Goal: Task Accomplishment & Management: Manage account settings

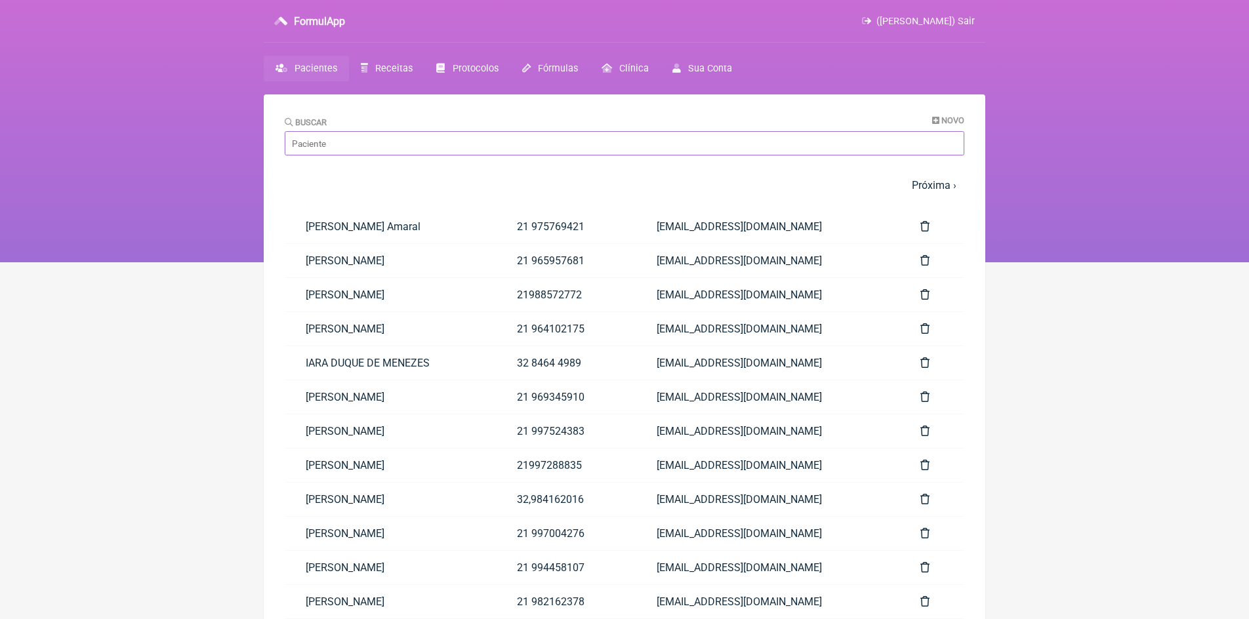
click at [360, 143] on input "Buscar" at bounding box center [625, 143] width 680 height 24
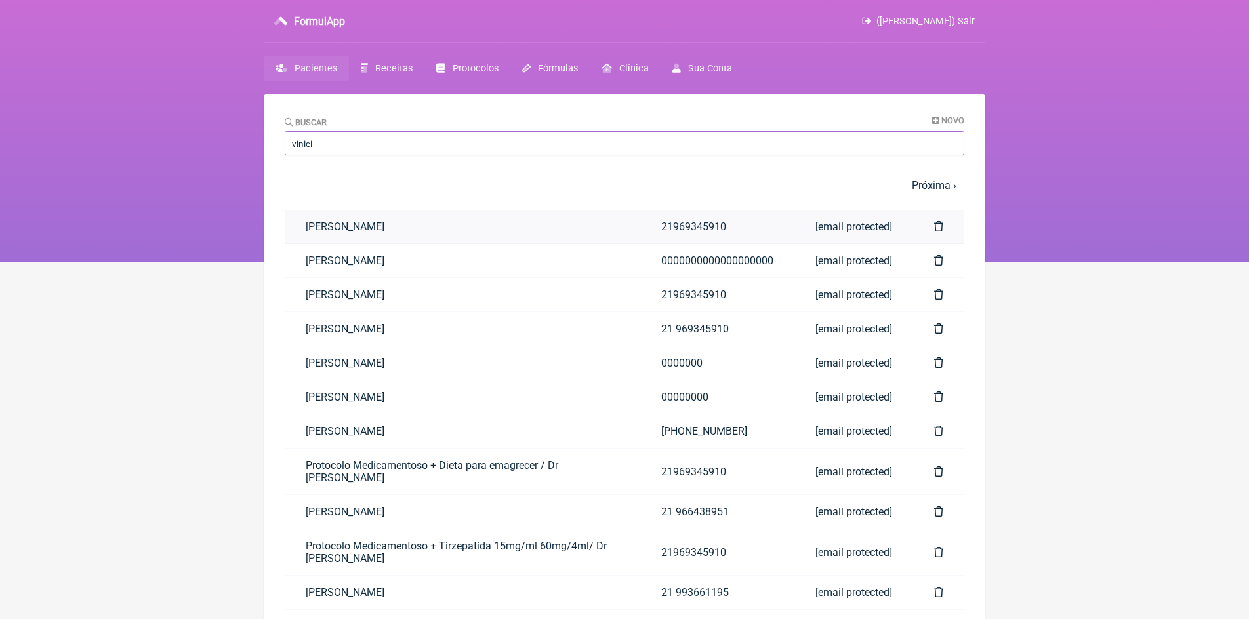
type input "vinici"
click at [397, 224] on link "[PERSON_NAME]" at bounding box center [463, 226] width 356 height 33
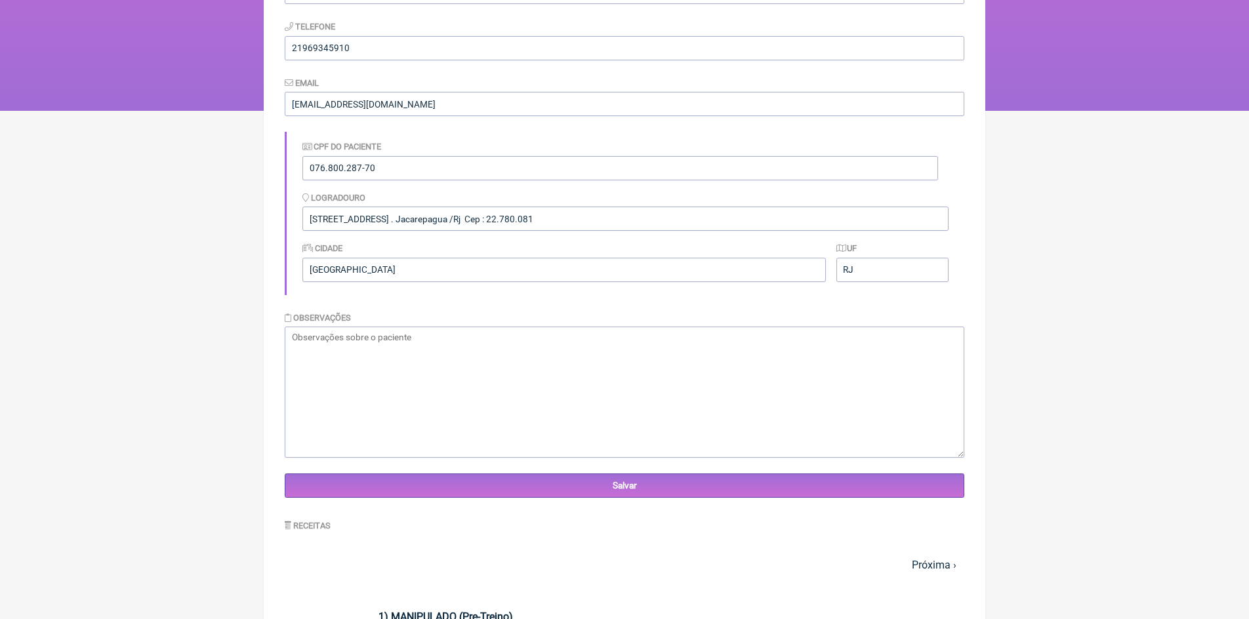
scroll to position [66, 0]
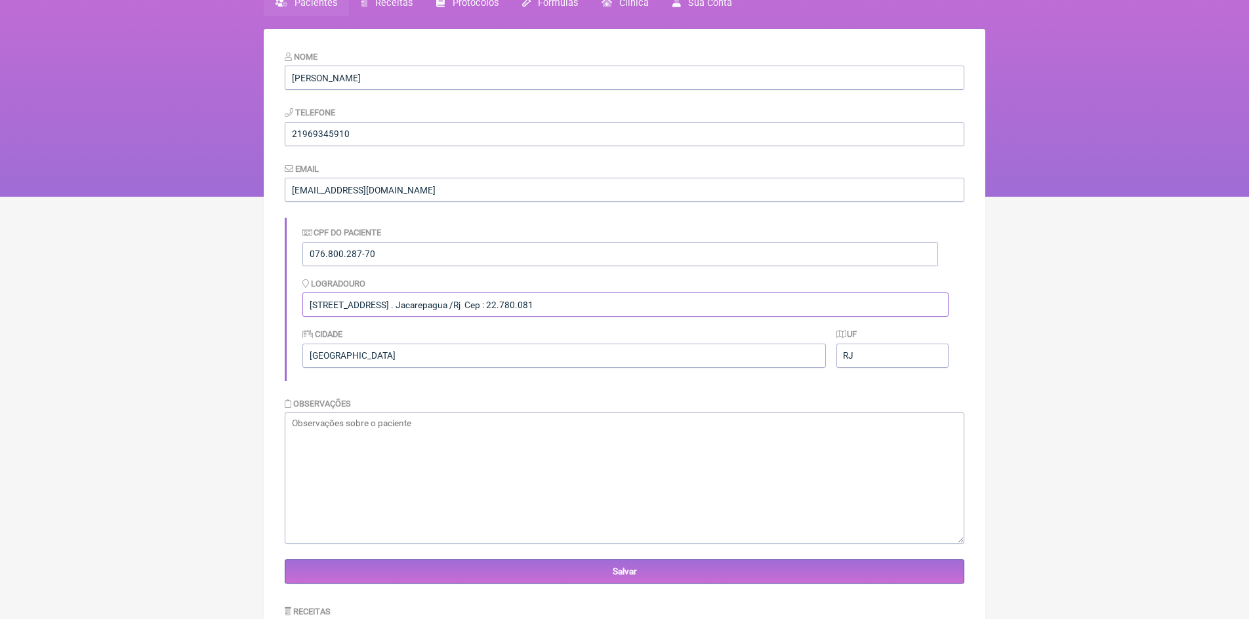
click at [713, 306] on input "Estrada dos bandeirantes 6265, apart 816 , Grand Midas Flat . Jacarepagua /Rj C…" at bounding box center [626, 305] width 646 height 24
type input "E"
click at [661, 310] on input "Avenida Genaro de Carvalho 3502, Apartamento 102 , Recreio dos bandeirantes . C…" at bounding box center [626, 305] width 646 height 24
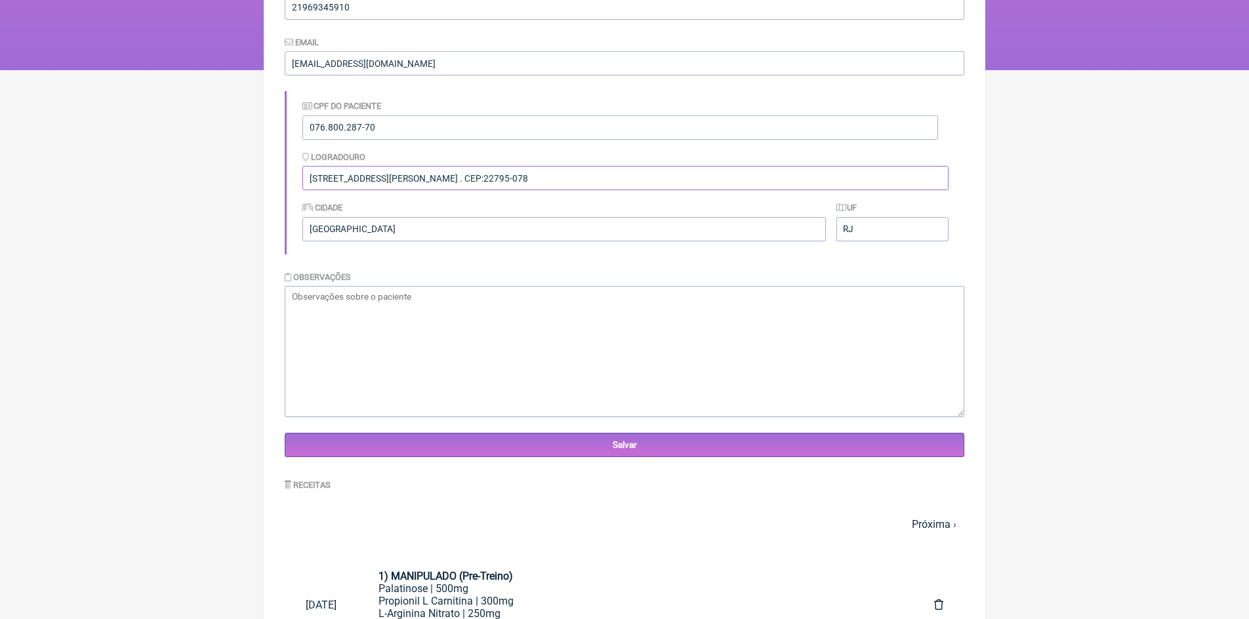
scroll to position [197, 0]
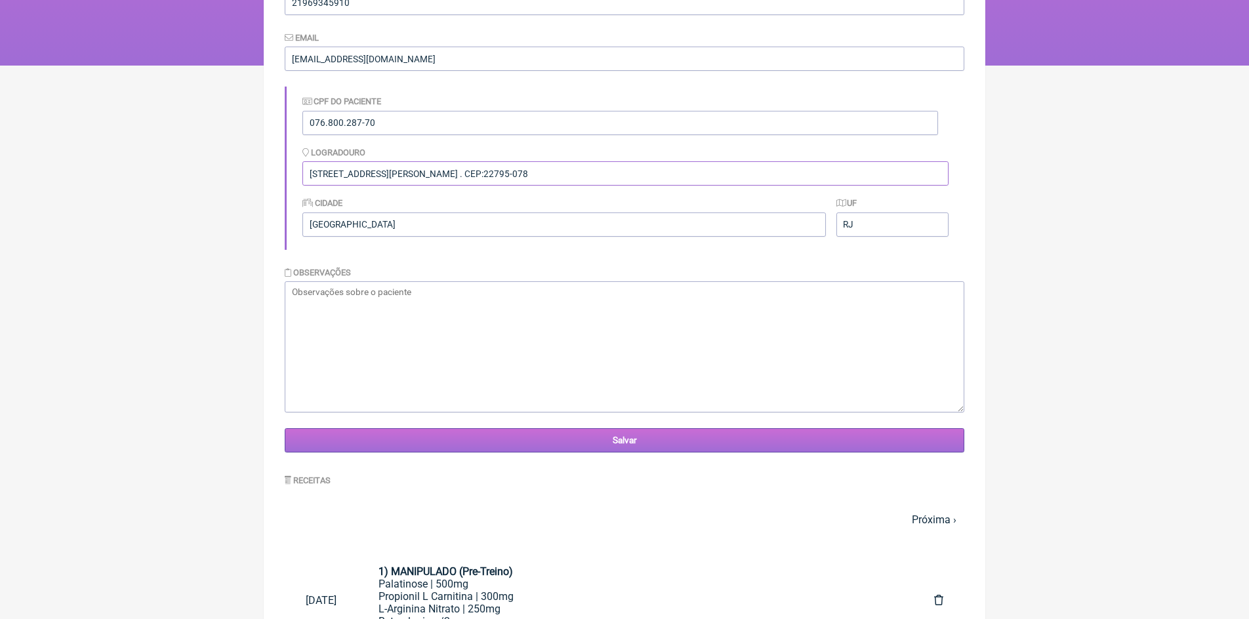
type input "[STREET_ADDRESS][PERSON_NAME] . CEP:22795-078"
click at [639, 442] on input "Salvar" at bounding box center [625, 441] width 680 height 24
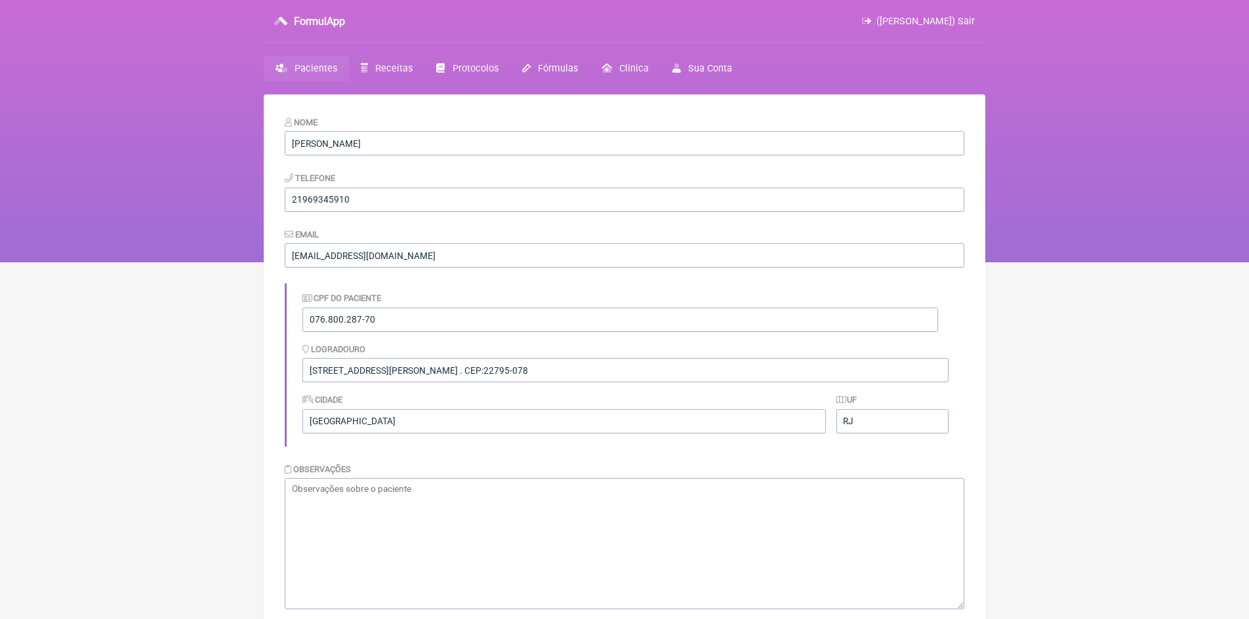
click at [972, 21] on span "([PERSON_NAME]) Sair" at bounding box center [926, 21] width 98 height 11
